Goal: Transaction & Acquisition: Purchase product/service

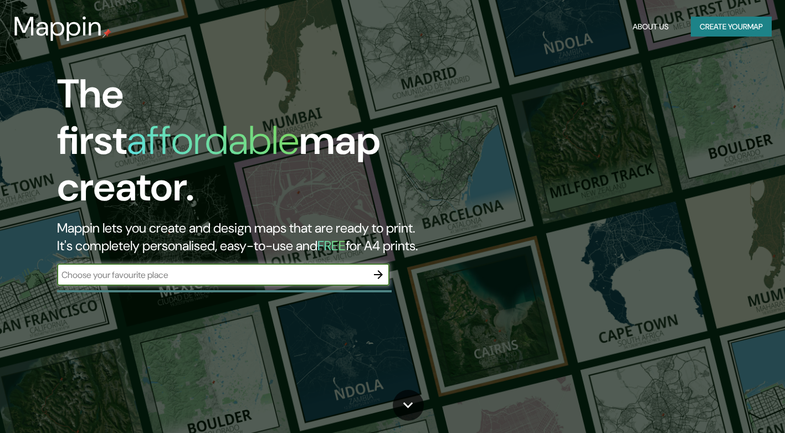
click at [98, 269] on input "text" at bounding box center [212, 275] width 310 height 13
click at [100, 269] on input "text" at bounding box center [212, 275] width 310 height 13
type input "rua do chapadão"
click at [377, 268] on icon "button" at bounding box center [378, 274] width 13 height 13
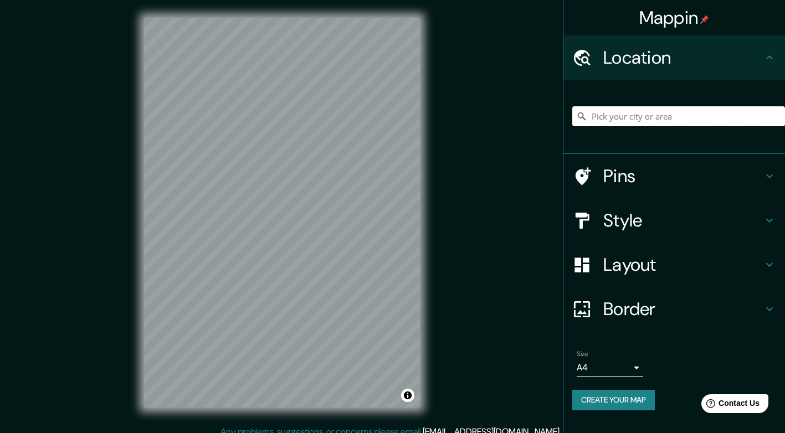
click at [699, 120] on input "Pick your city or area" at bounding box center [678, 116] width 213 height 20
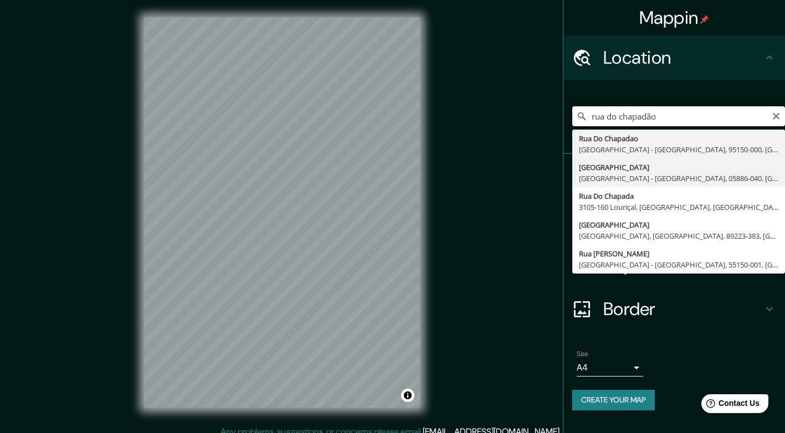
type input "[GEOGRAPHIC_DATA], [GEOGRAPHIC_DATA] - [GEOGRAPHIC_DATA], 05886-040, [GEOGRAPHI…"
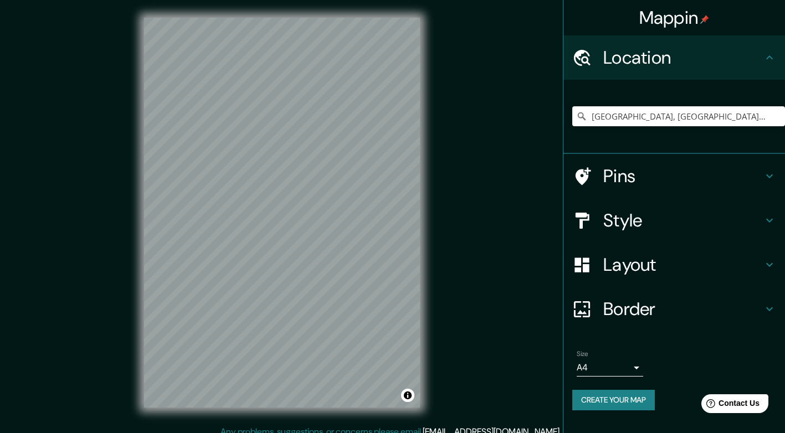
click at [600, 176] on div at bounding box center [587, 176] width 31 height 19
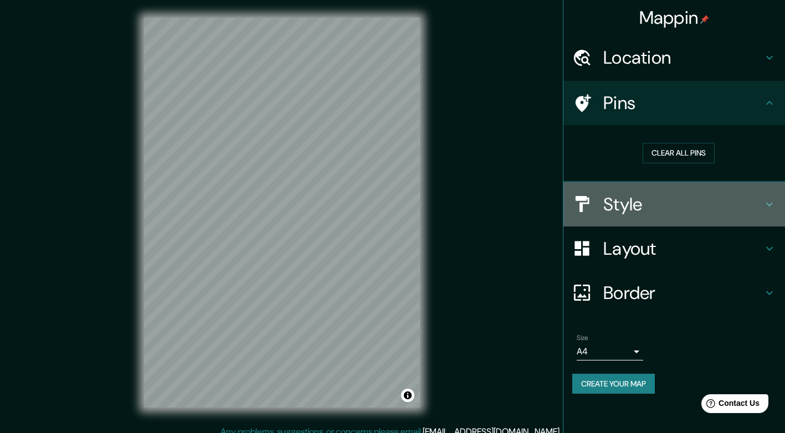
click at [610, 206] on h4 "Style" at bounding box center [683, 204] width 160 height 22
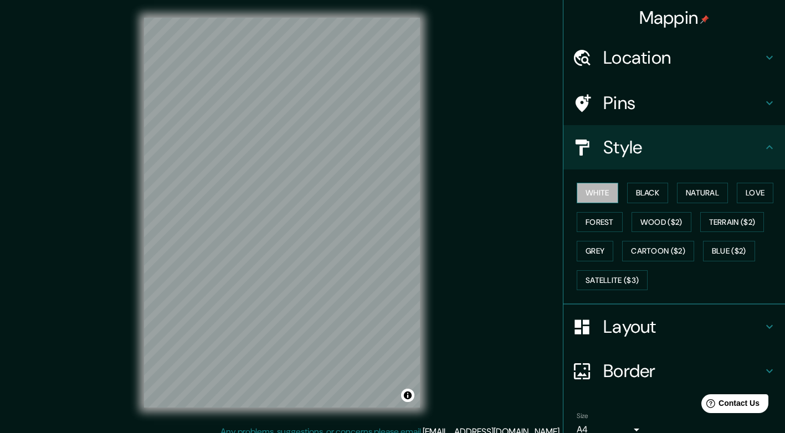
click at [598, 194] on button "White" at bounding box center [598, 193] width 42 height 21
click at [631, 194] on button "Black" at bounding box center [648, 193] width 42 height 21
click at [600, 193] on button "White" at bounding box center [598, 193] width 42 height 21
click at [690, 194] on button "Natural" at bounding box center [702, 193] width 51 height 21
click at [745, 197] on button "Love" at bounding box center [755, 193] width 37 height 21
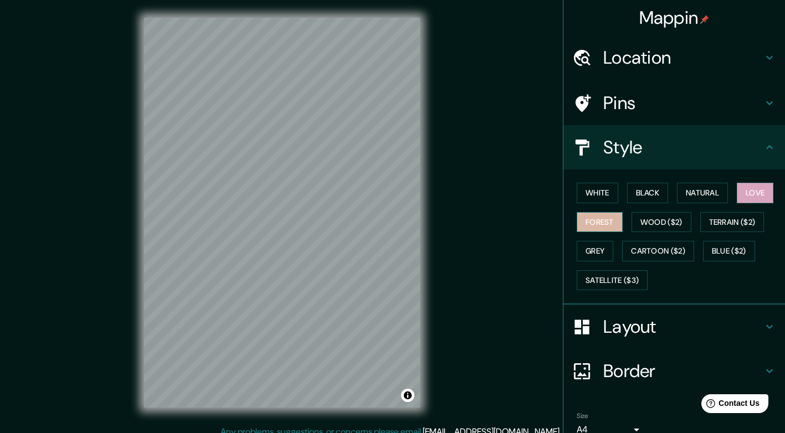
click at [581, 223] on button "Forest" at bounding box center [600, 222] width 46 height 21
click at [591, 259] on button "Grey" at bounding box center [595, 251] width 37 height 21
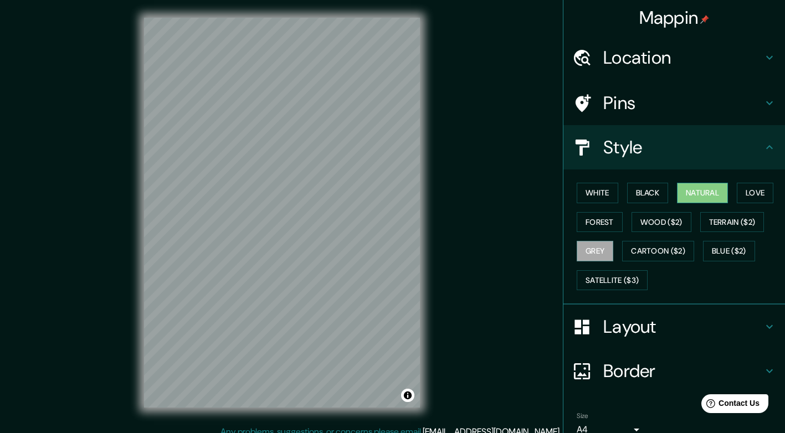
click at [700, 192] on button "Natural" at bounding box center [702, 193] width 51 height 21
click at [648, 328] on h4 "Layout" at bounding box center [683, 327] width 160 height 22
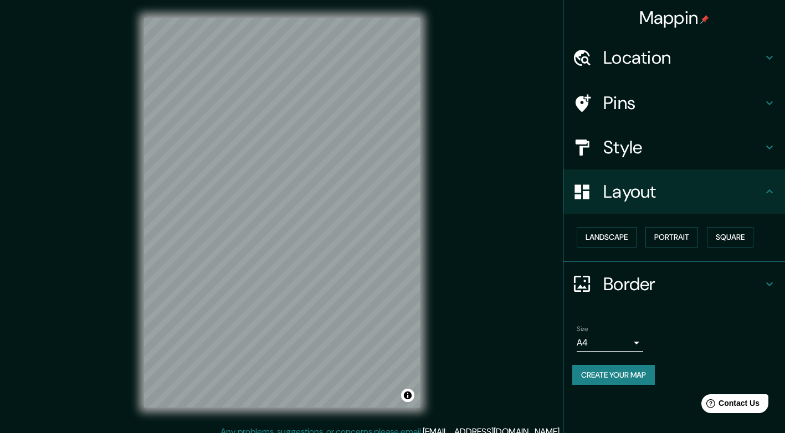
scroll to position [10, 0]
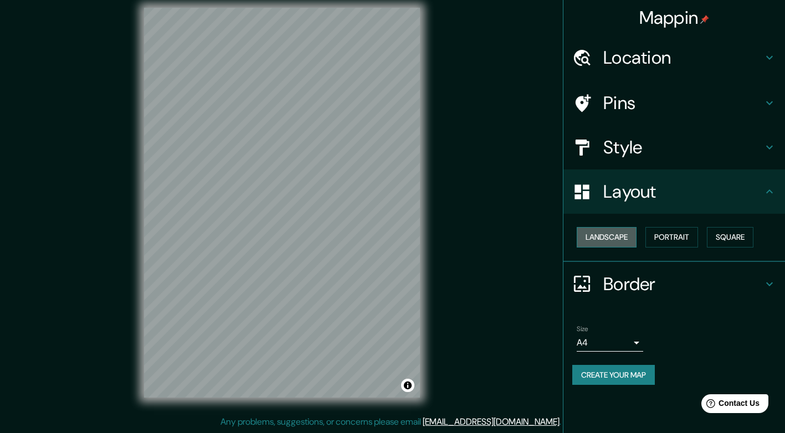
click at [612, 234] on button "Landscape" at bounding box center [607, 237] width 60 height 21
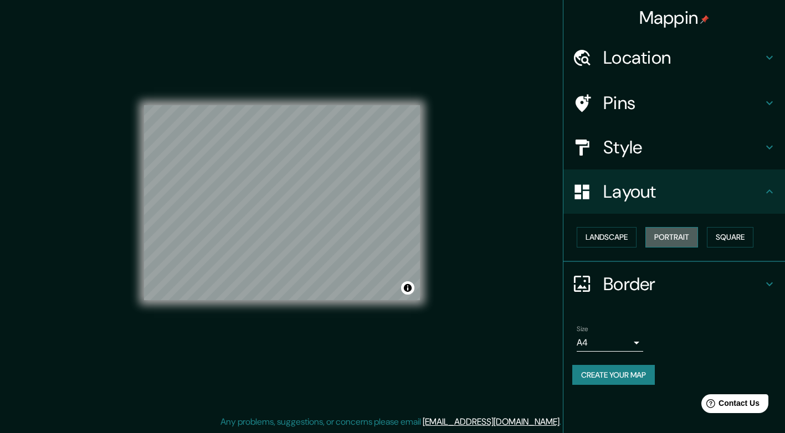
click at [669, 239] on button "Portrait" at bounding box center [672, 237] width 53 height 21
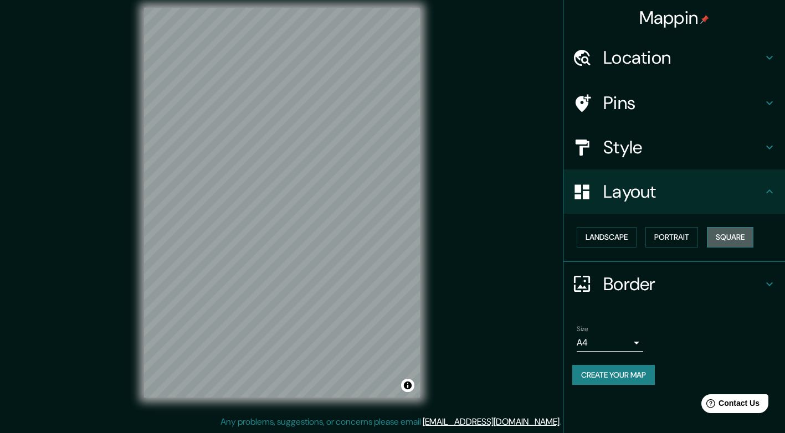
click at [739, 239] on button "Square" at bounding box center [730, 237] width 47 height 21
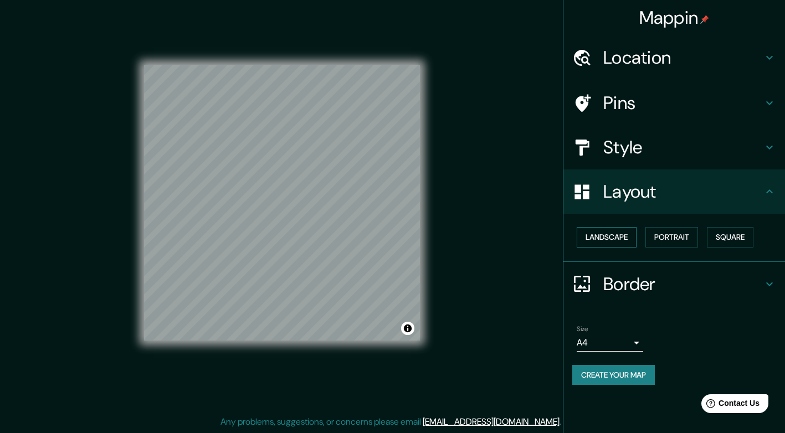
click at [612, 235] on button "Landscape" at bounding box center [607, 237] width 60 height 21
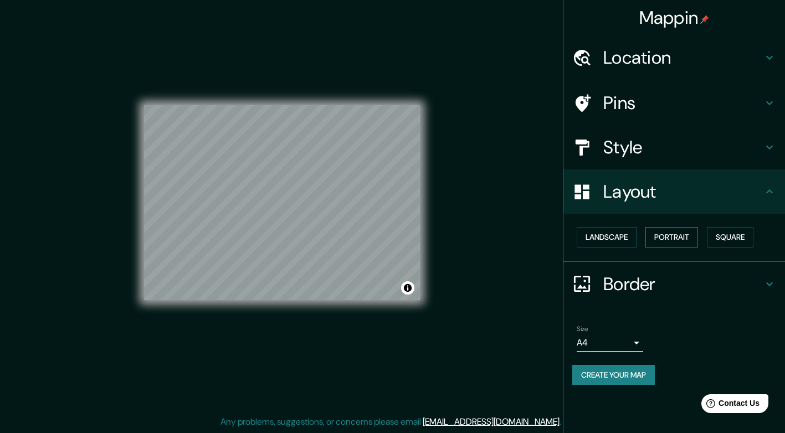
click at [672, 232] on button "Portrait" at bounding box center [672, 237] width 53 height 21
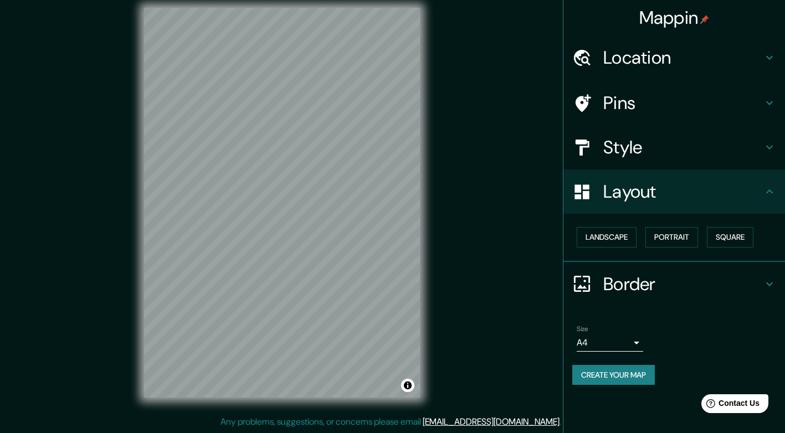
scroll to position [0, 0]
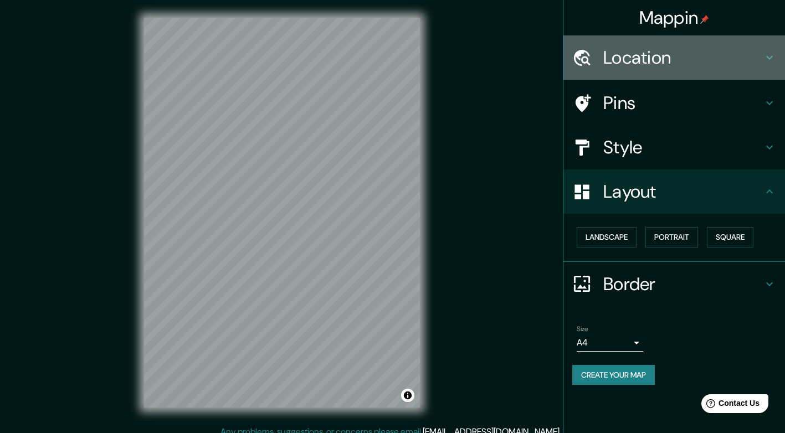
click at [677, 57] on h4 "Location" at bounding box center [683, 58] width 160 height 22
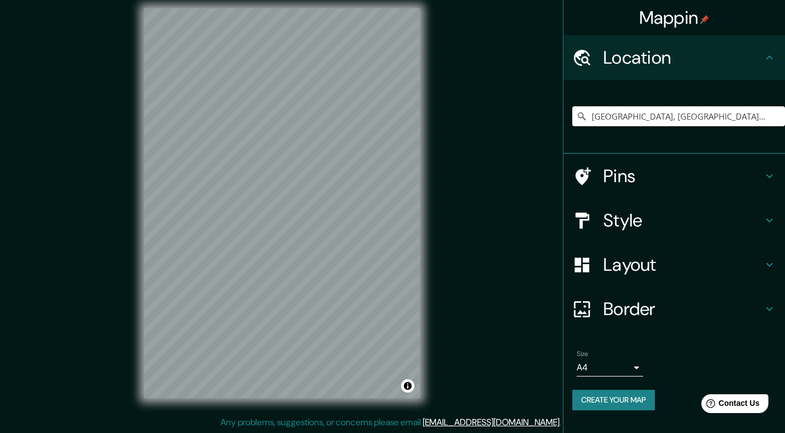
scroll to position [10, 0]
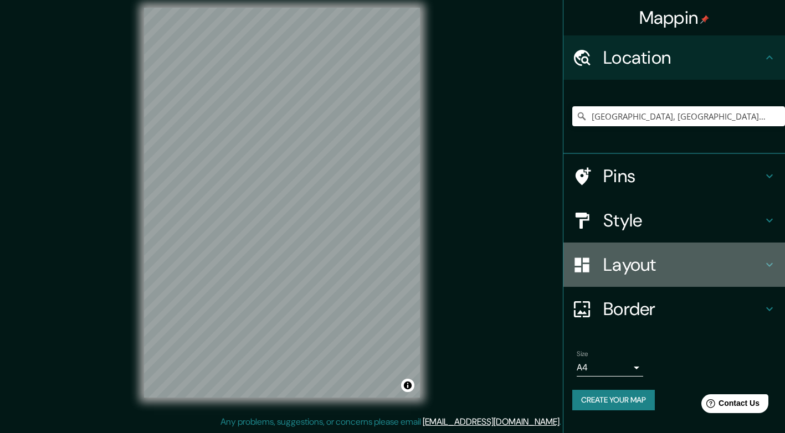
click at [656, 247] on div "Layout" at bounding box center [675, 265] width 222 height 44
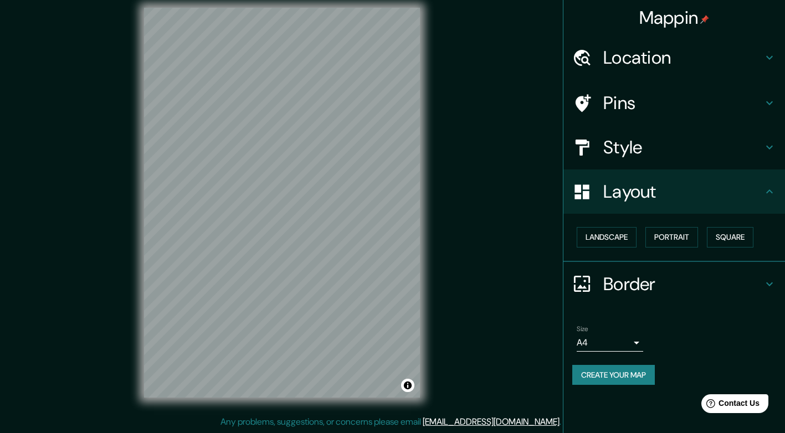
click at [613, 276] on h4 "Border" at bounding box center [683, 284] width 160 height 22
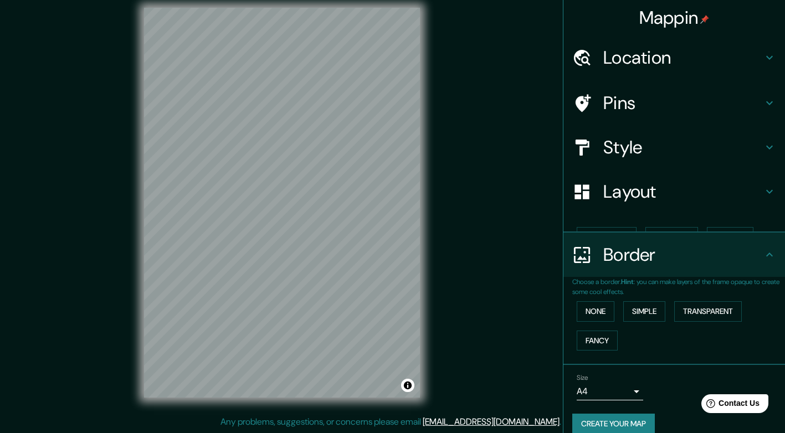
scroll to position [0, 0]
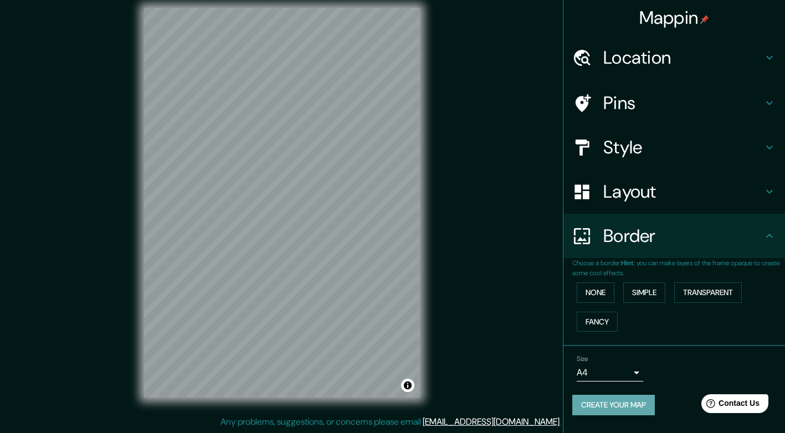
click at [639, 410] on button "Create your map" at bounding box center [613, 405] width 83 height 21
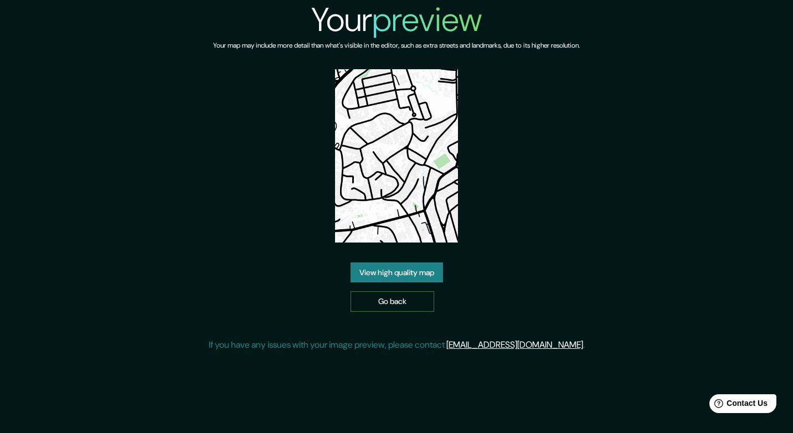
click at [411, 301] on link "Go back" at bounding box center [393, 301] width 84 height 21
